Goal: Information Seeking & Learning: Understand process/instructions

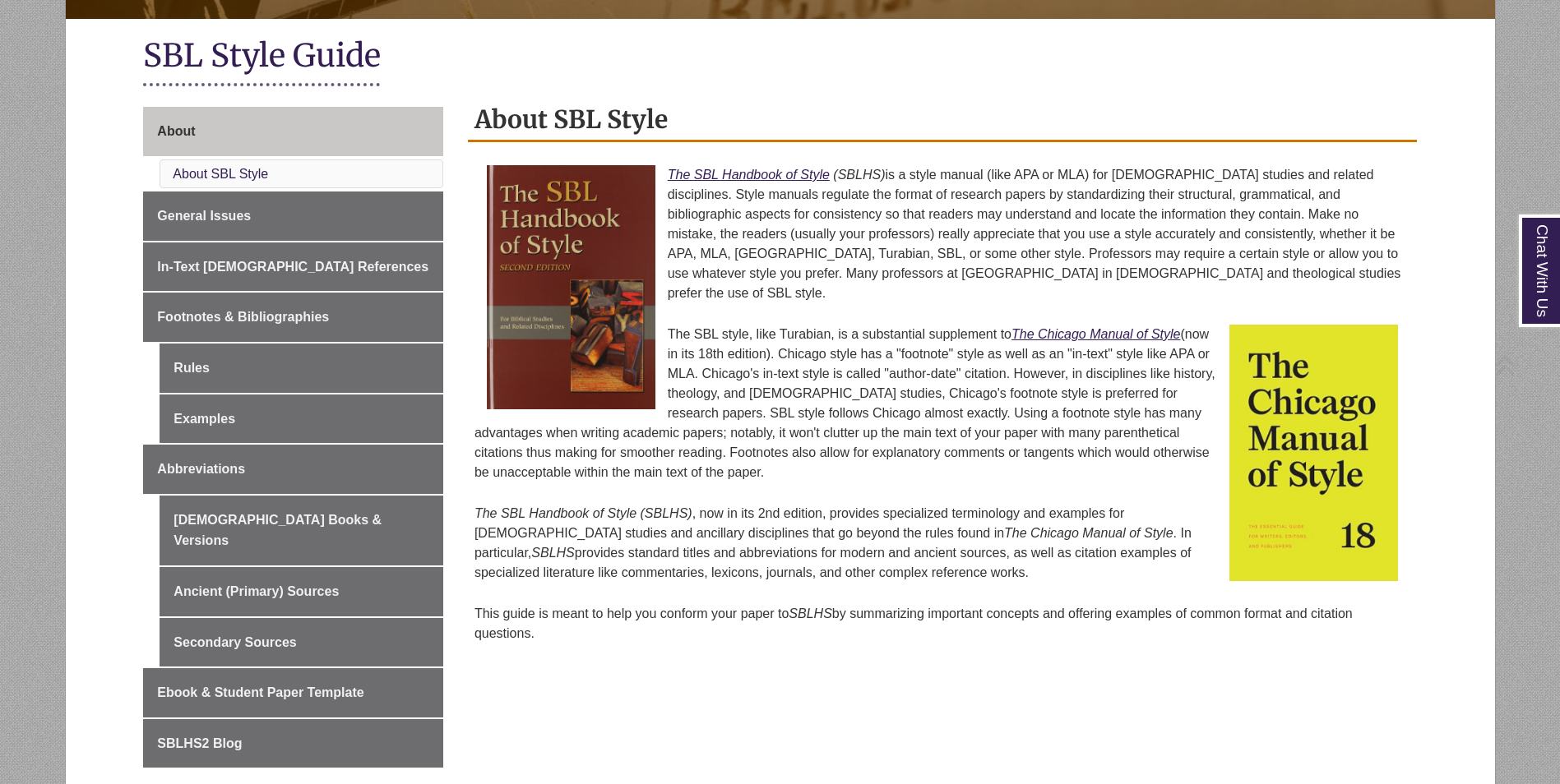
scroll to position [411, 0]
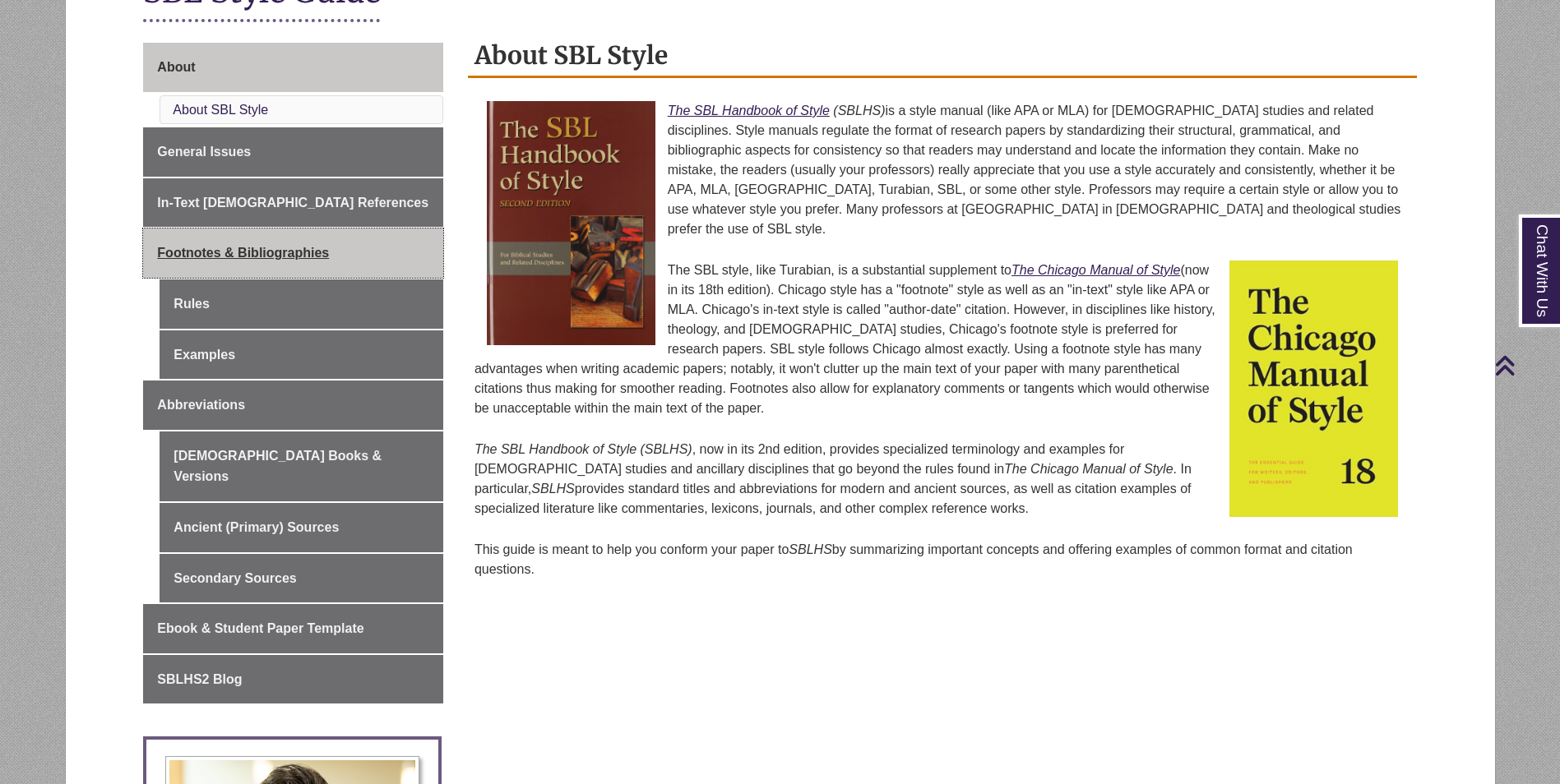
click at [294, 261] on link "Footnotes & Bibliographies" at bounding box center [293, 253] width 300 height 50
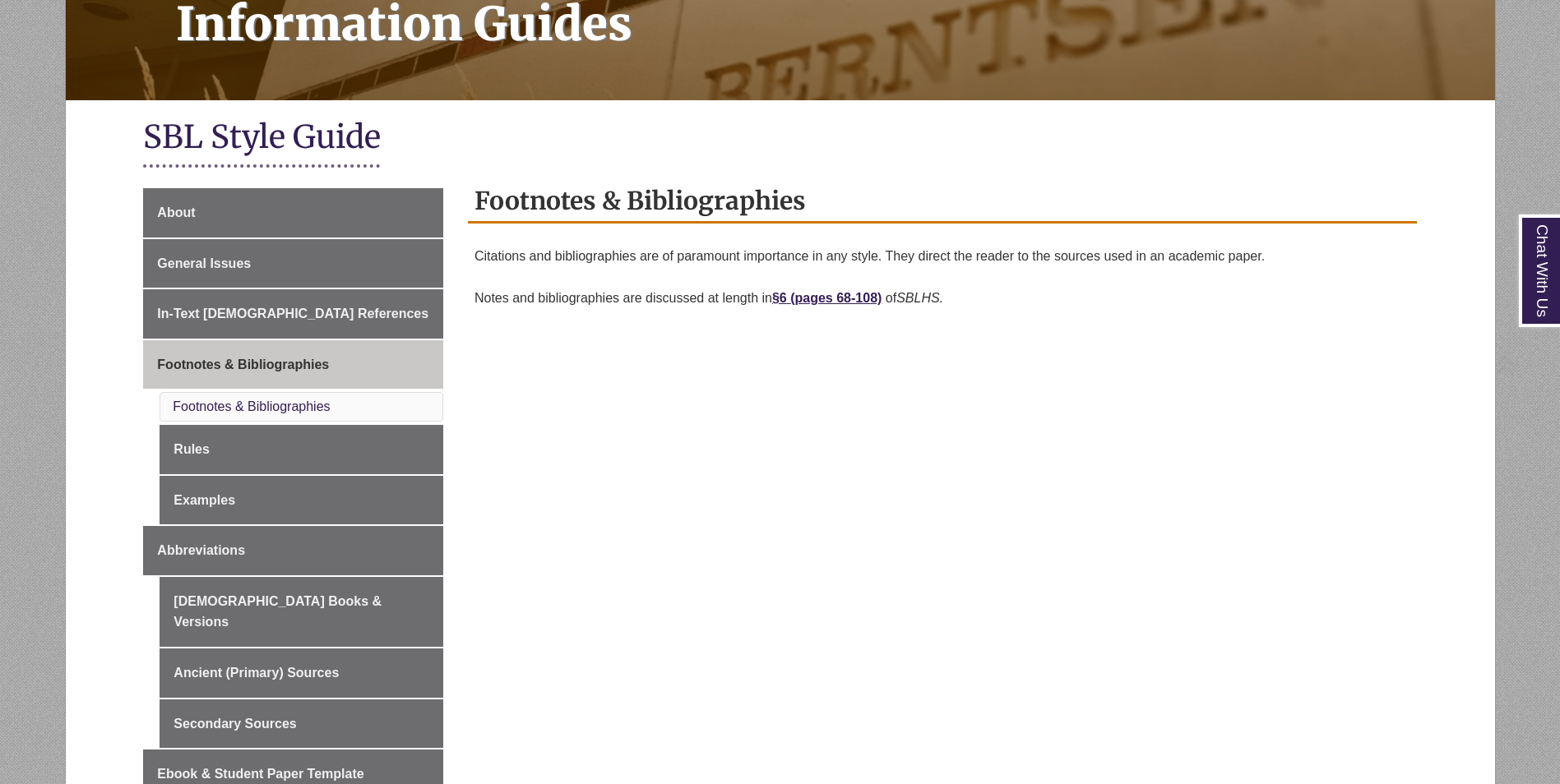
scroll to position [411, 0]
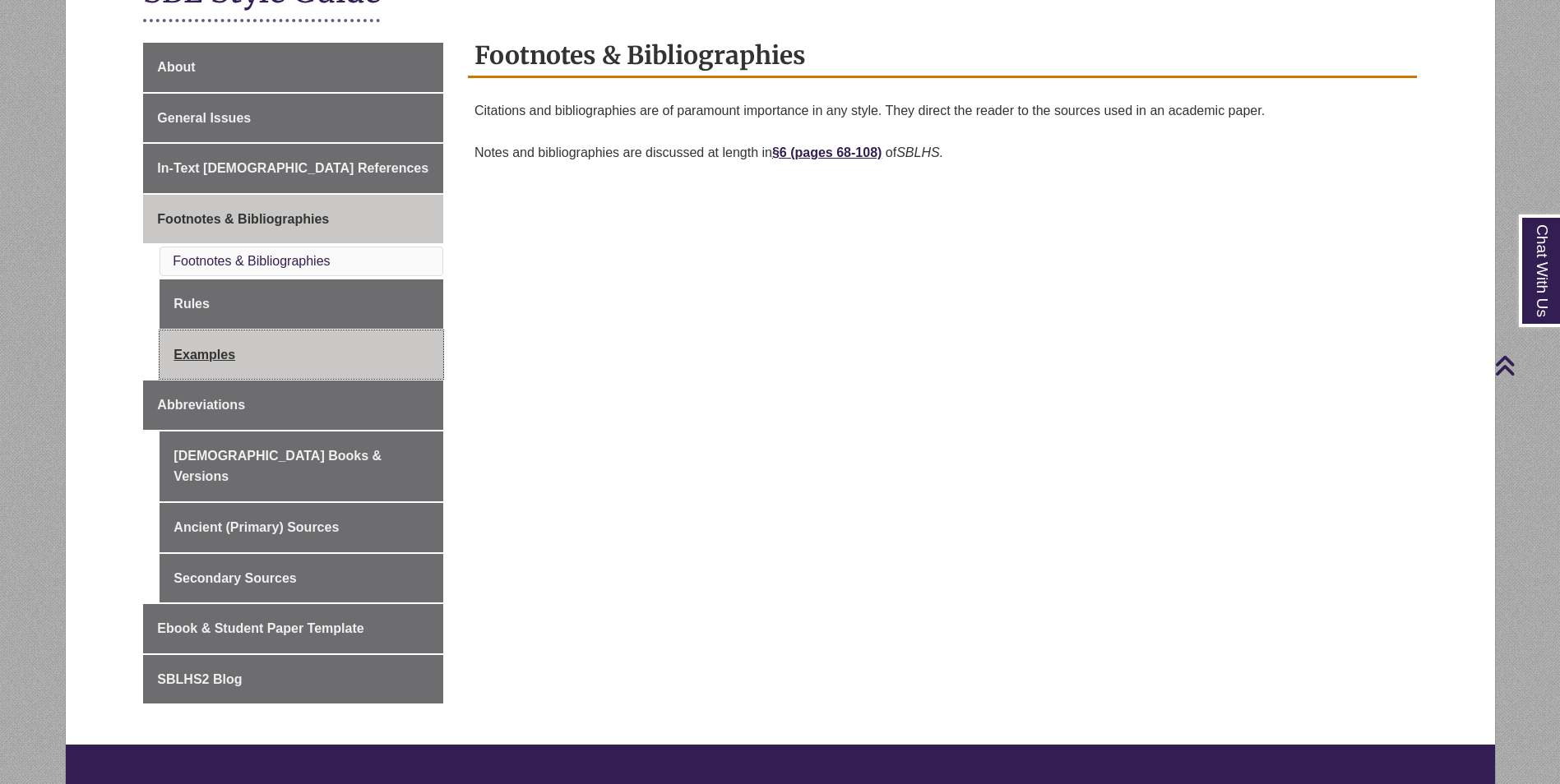
click at [196, 349] on link "Examples" at bounding box center [300, 355] width 284 height 50
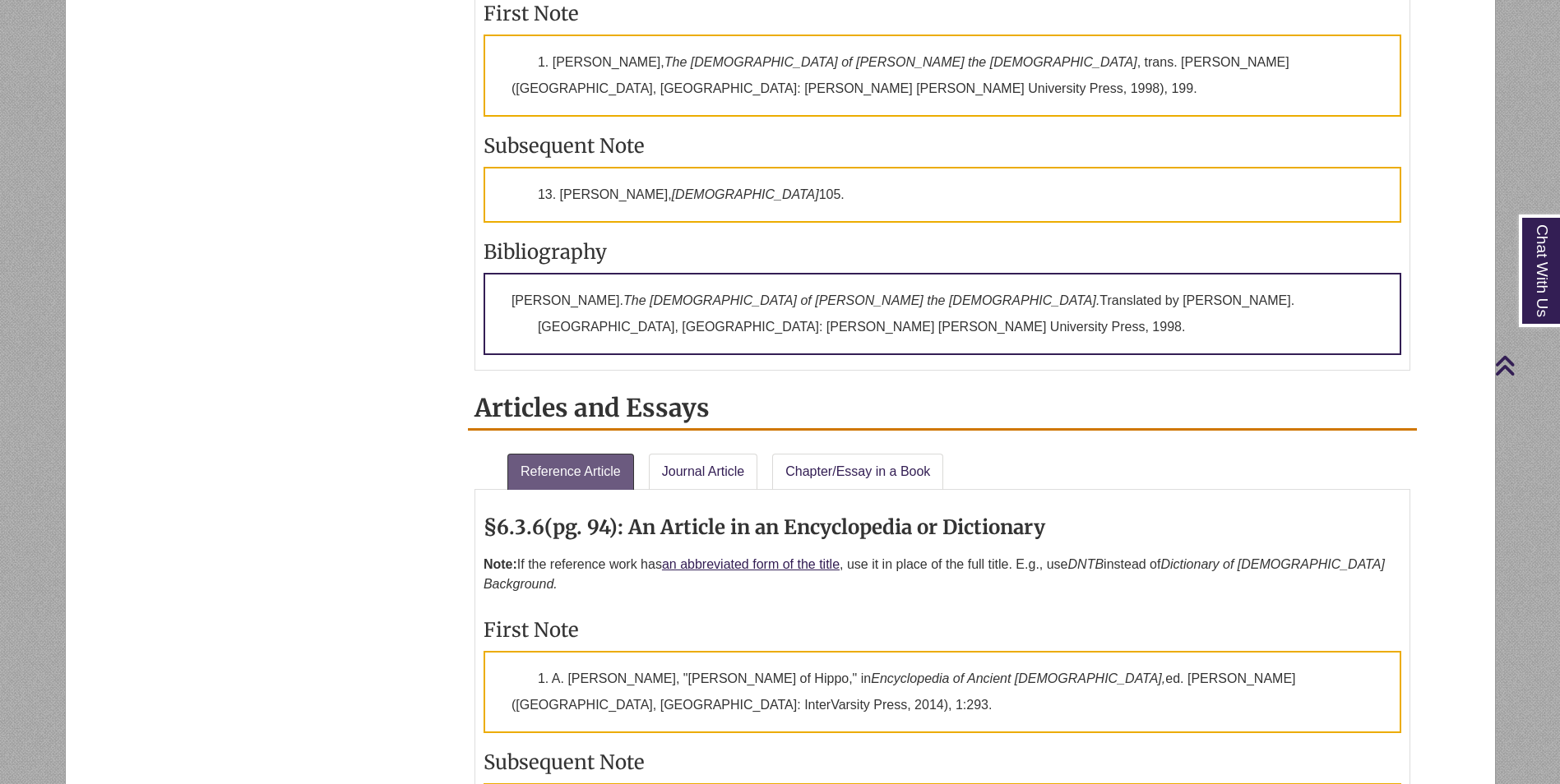
scroll to position [1398, 0]
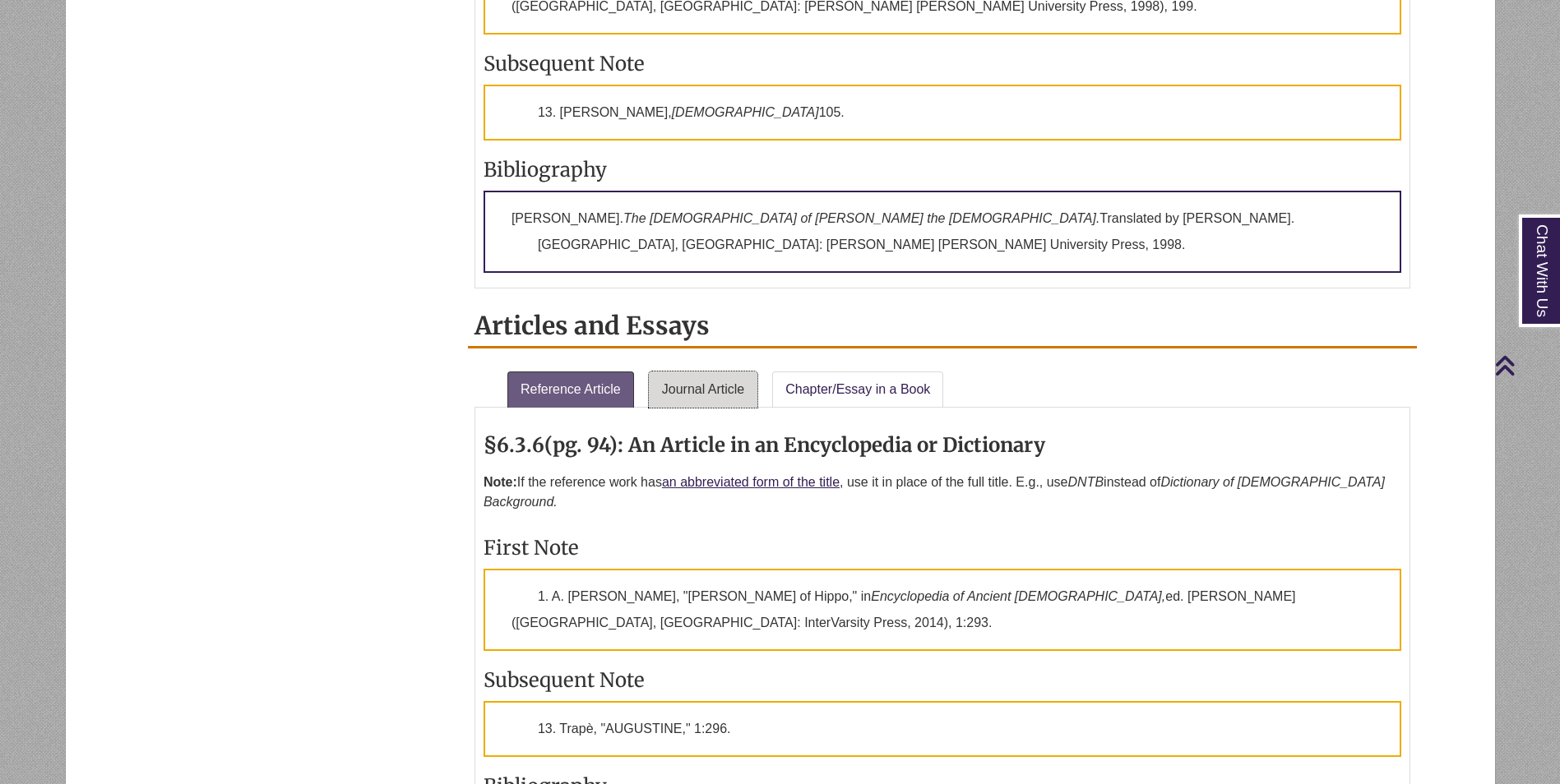
click at [733, 371] on link "Journal Article" at bounding box center [703, 389] width 109 height 36
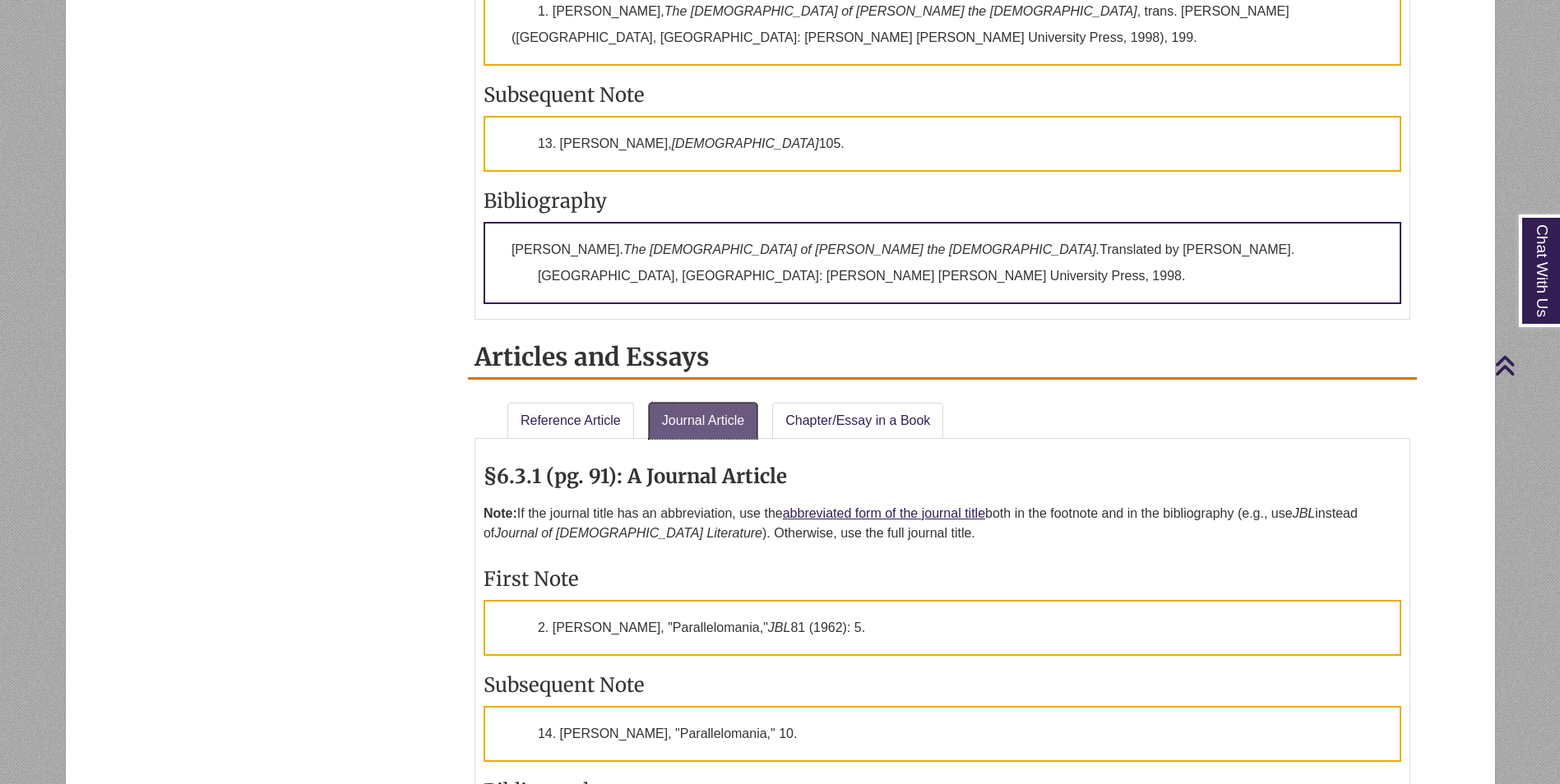
scroll to position [1562, 0]
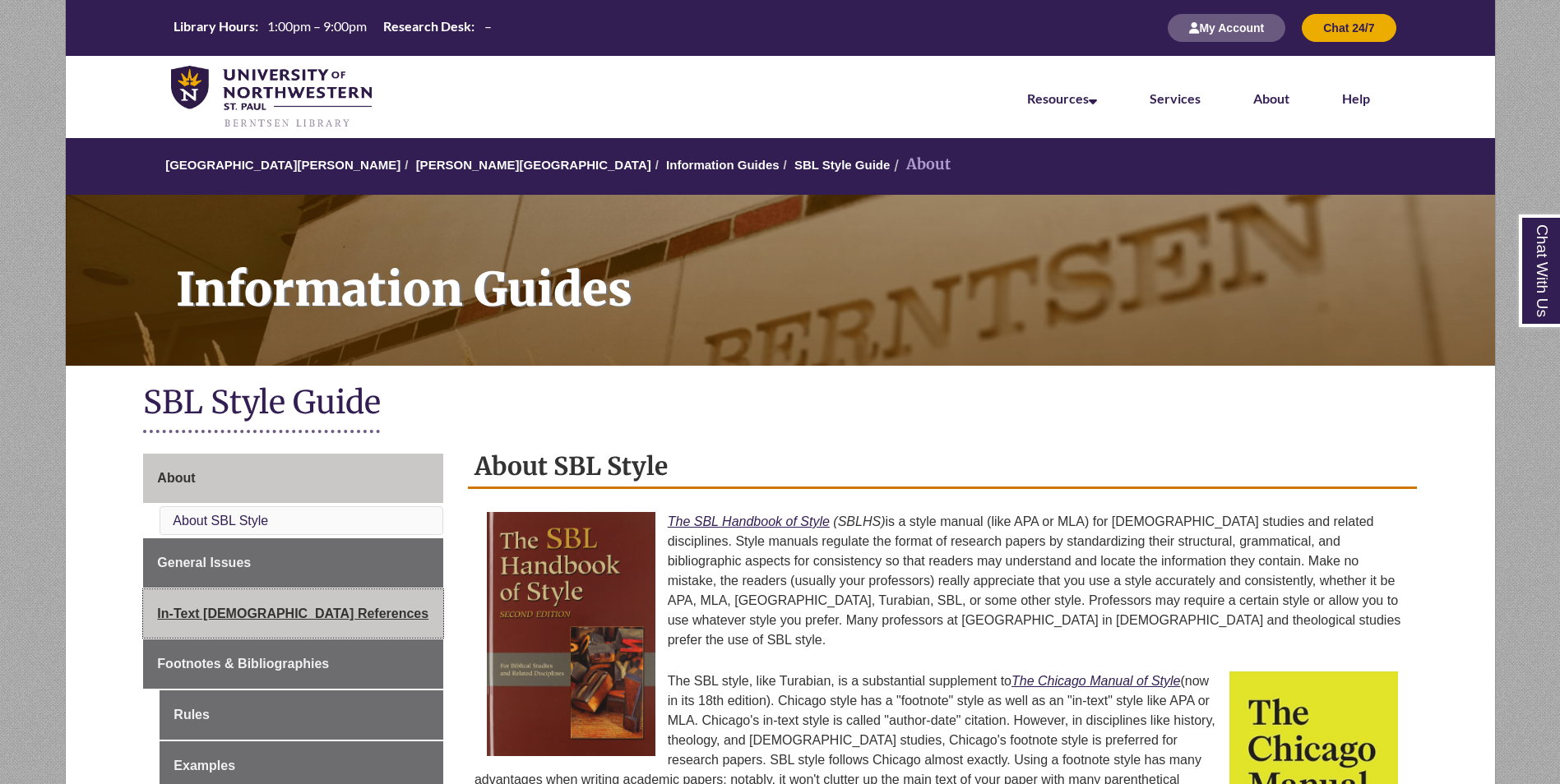
scroll to position [329, 0]
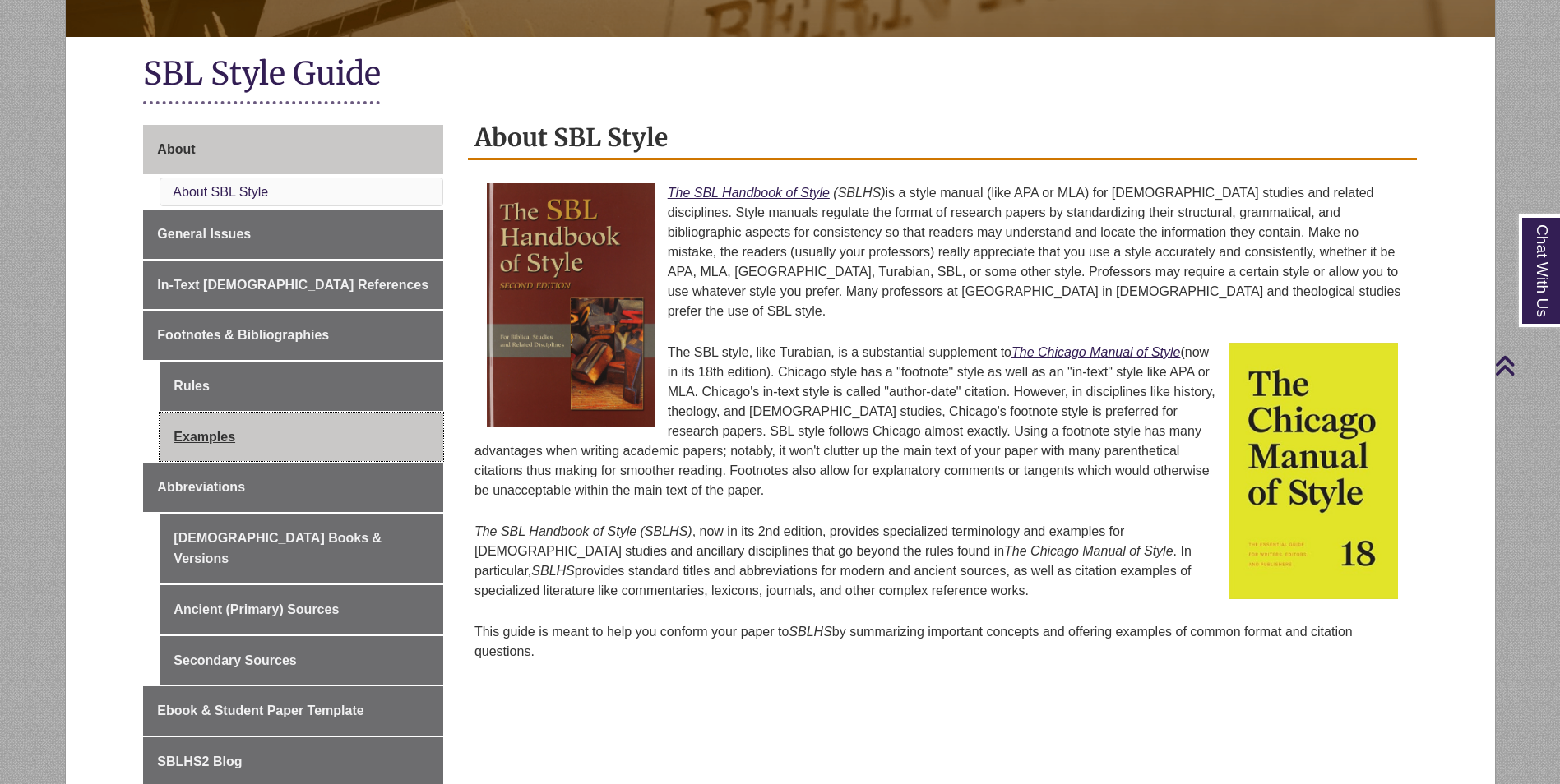
click at [226, 435] on link "Examples" at bounding box center [300, 437] width 284 height 50
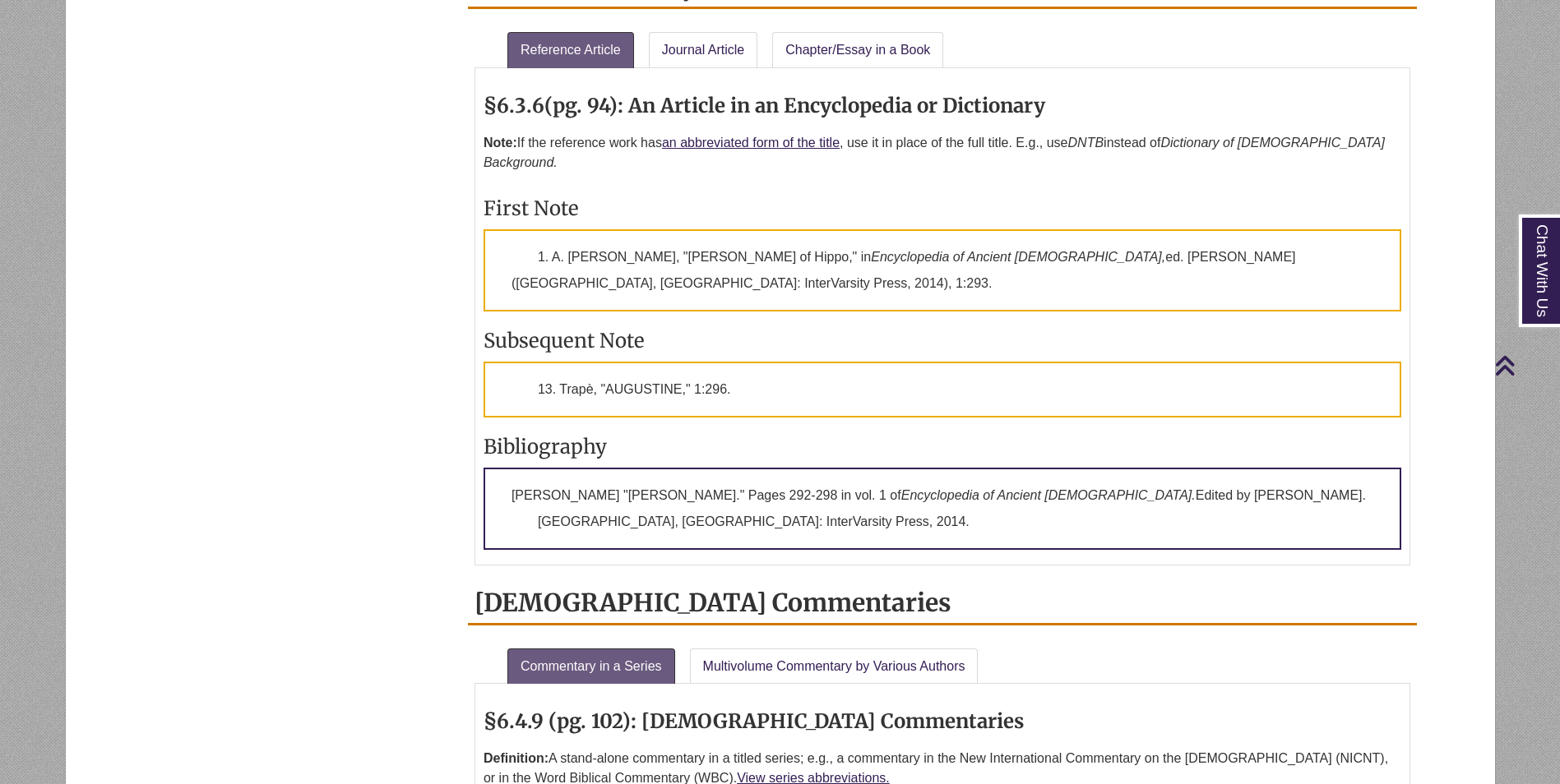
scroll to position [1727, 0]
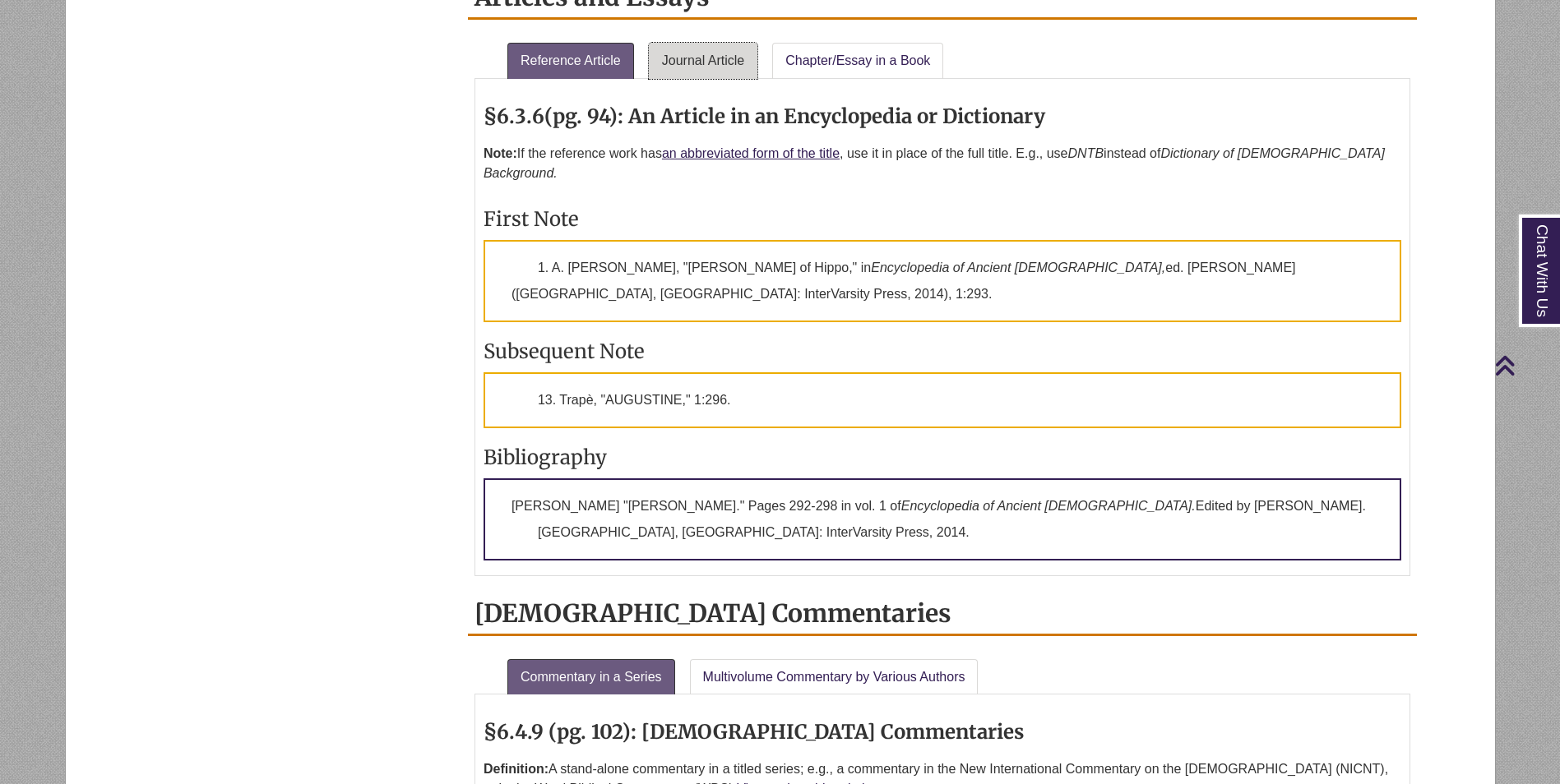
click at [711, 43] on link "Journal Article" at bounding box center [703, 61] width 109 height 36
